Goal: Browse casually: Explore the website without a specific task or goal

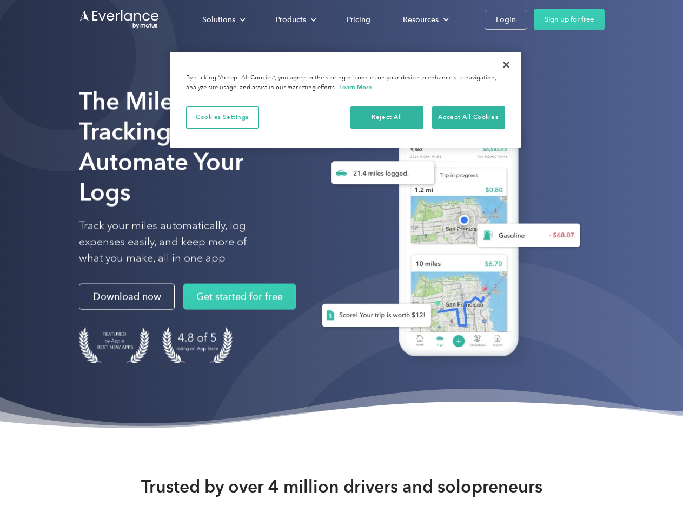
click at [223, 19] on div "Solutions" at bounding box center [218, 20] width 33 height 14
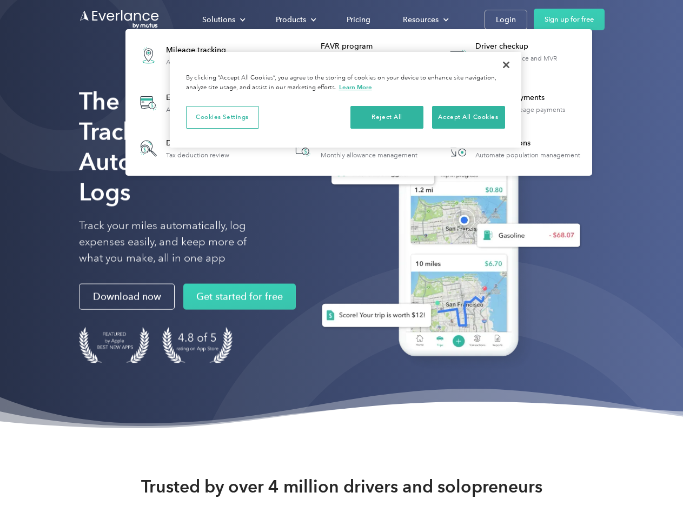
click at [295, 19] on div "Products" at bounding box center [291, 20] width 30 height 14
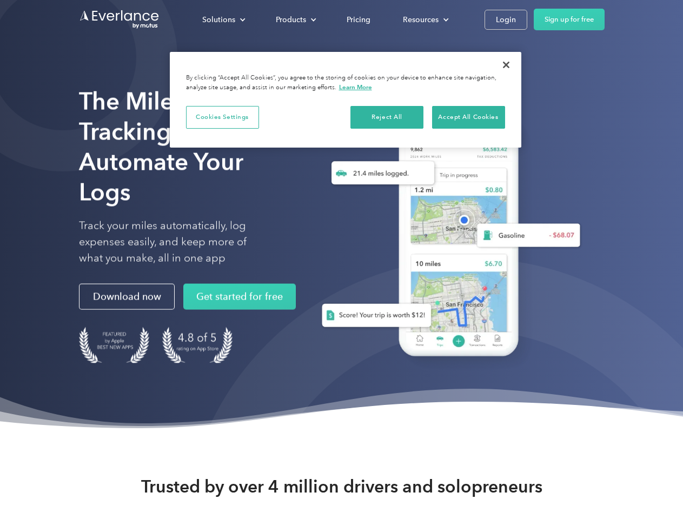
click at [424, 19] on div "Resources" at bounding box center [421, 20] width 36 height 14
click at [222, 117] on button "Cookies Settings" at bounding box center [222, 117] width 73 height 23
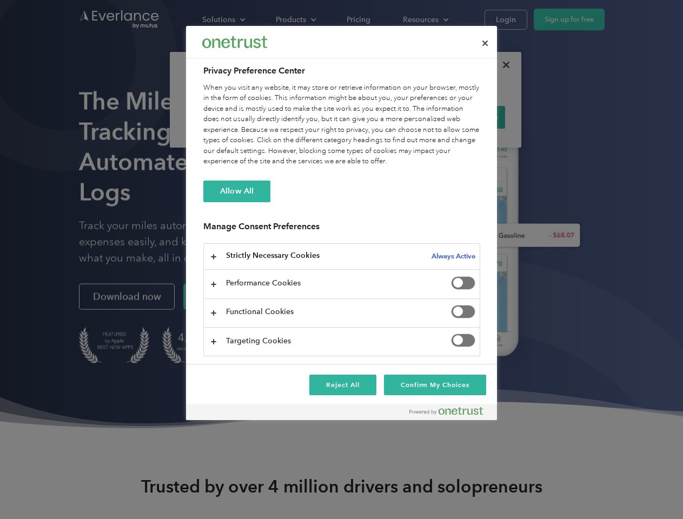
click at [387, 117] on div "When you visit any website, it may store or retrieve information on your browse…" at bounding box center [341, 125] width 277 height 84
click at [468, 117] on div "When you visit any website, it may store or retrieve information on your browse…" at bounding box center [341, 125] width 277 height 84
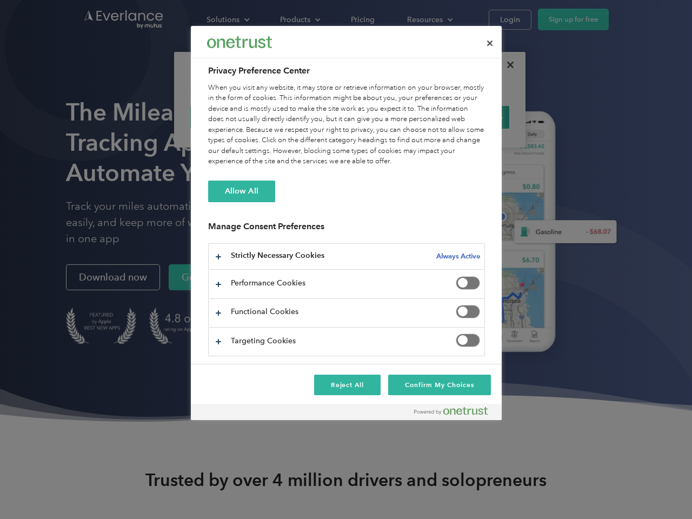
click at [506, 65] on div at bounding box center [346, 259] width 692 height 519
